Goal: Register for event/course

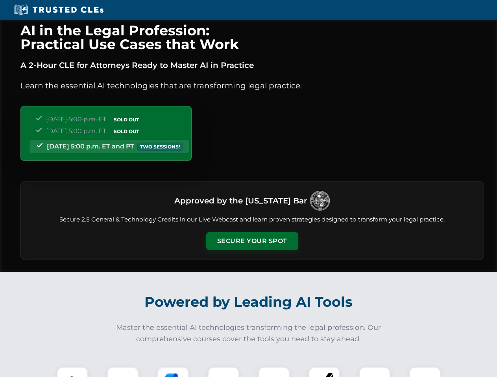
click at [252, 241] on button "Secure Your Spot" at bounding box center [252, 241] width 92 height 18
click at [72, 372] on img at bounding box center [72, 383] width 23 height 23
click at [123, 372] on div at bounding box center [122, 382] width 31 height 31
click at [173, 372] on div at bounding box center [172, 382] width 31 height 31
